Goal: Transaction & Acquisition: Purchase product/service

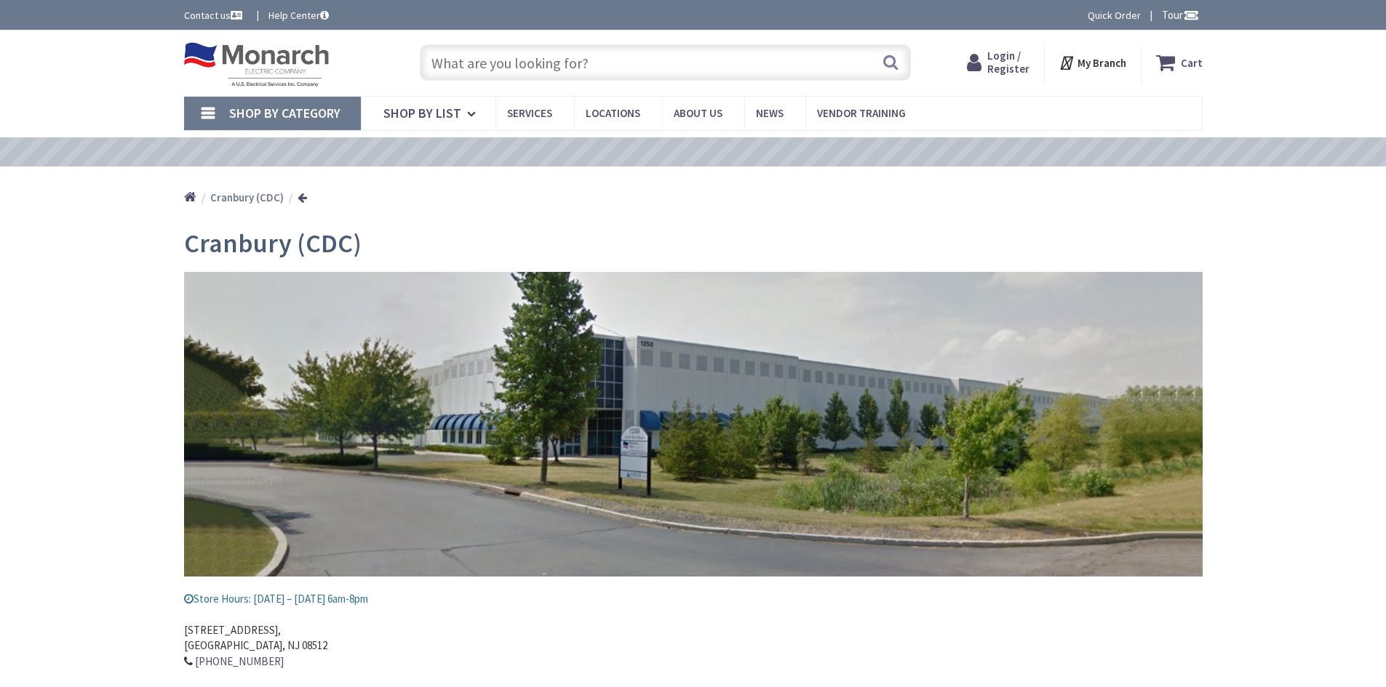
type input "[PERSON_NAME][GEOGRAPHIC_DATA], [GEOGRAPHIC_DATA]"
click at [477, 65] on input "text" at bounding box center [665, 62] width 491 height 36
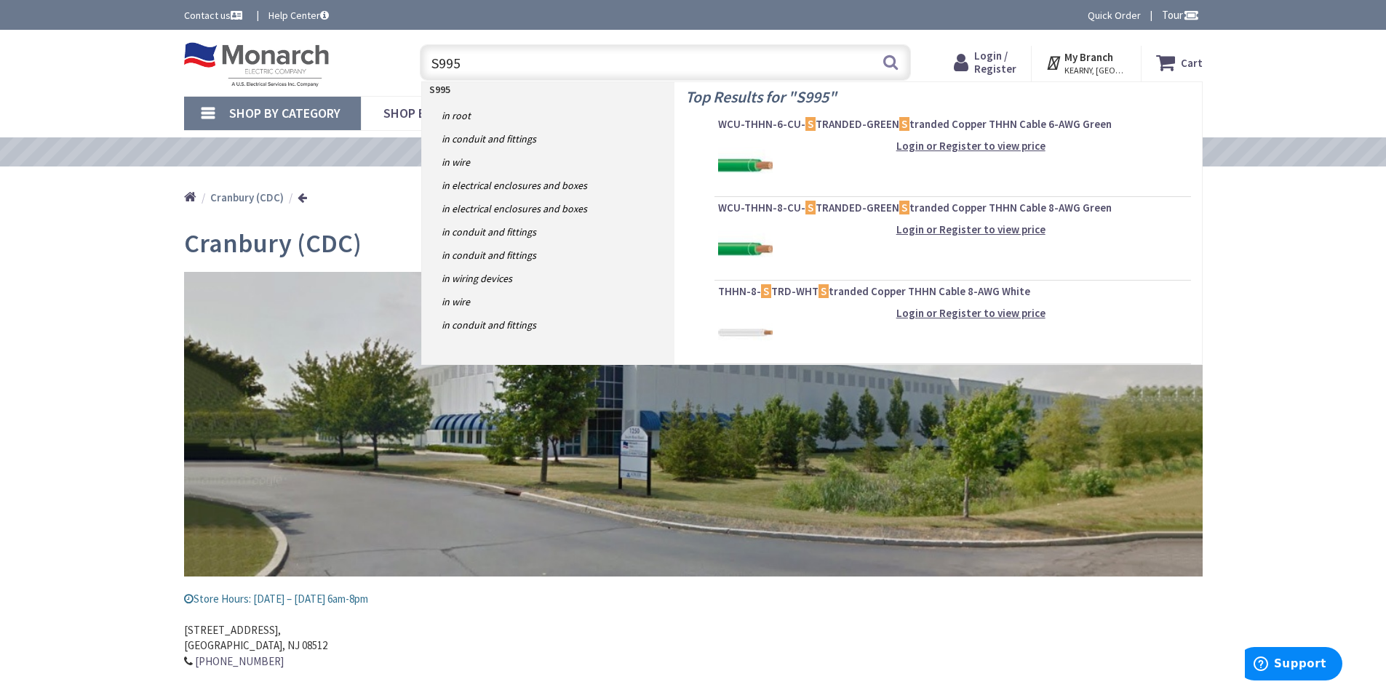
type input "S9951"
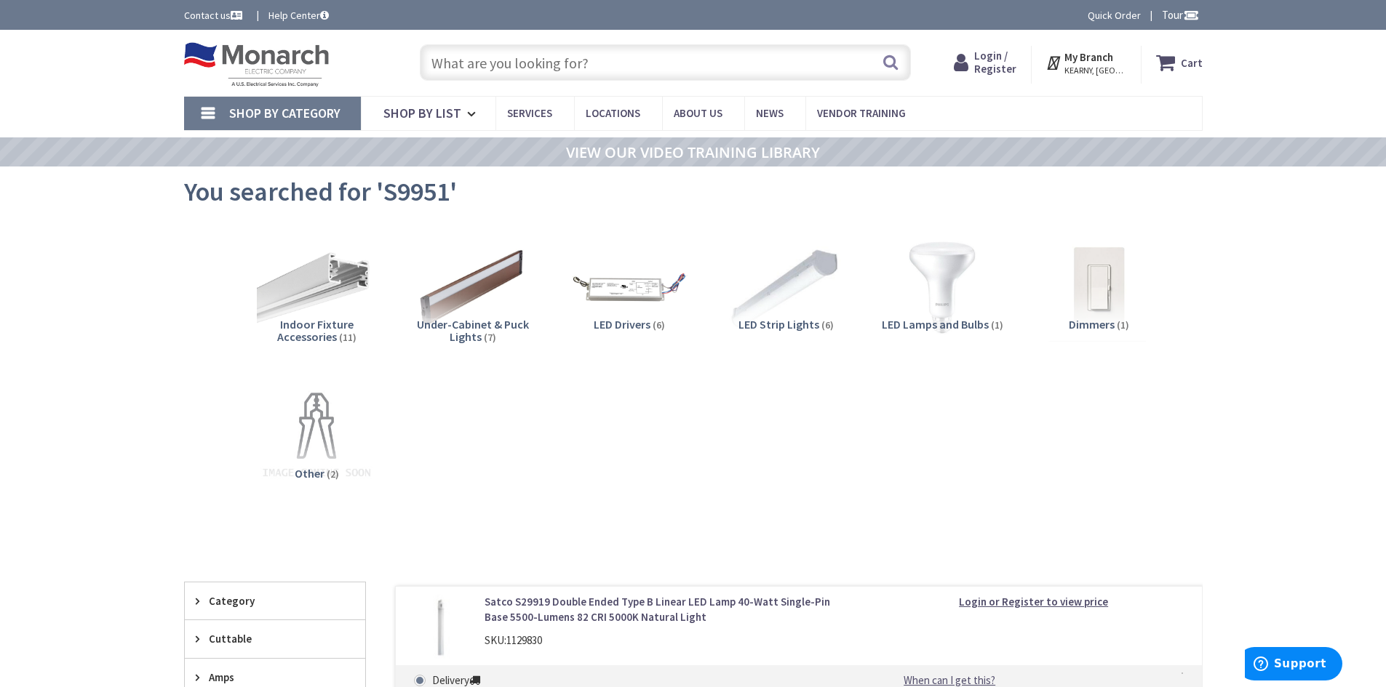
click at [964, 318] on span "LED Lamps and Bulbs" at bounding box center [935, 324] width 107 height 15
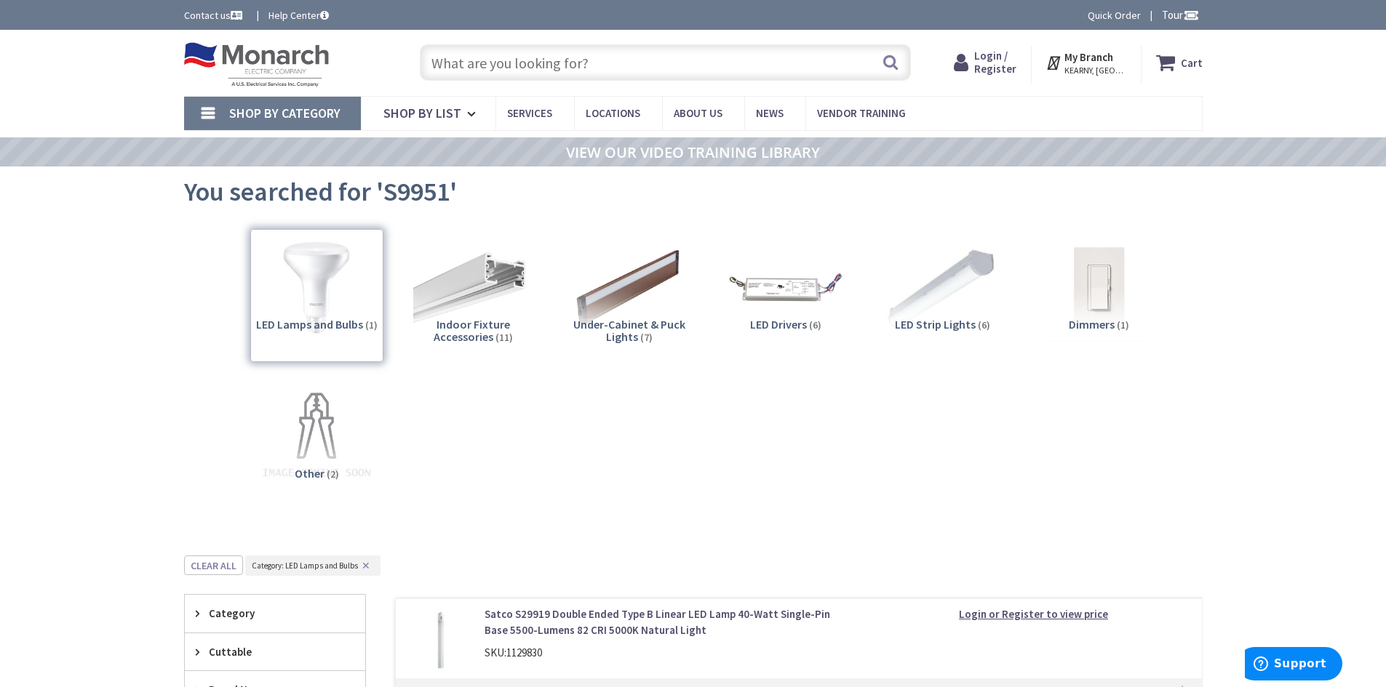
click at [459, 73] on input "text" at bounding box center [665, 62] width 491 height 36
